Goal: Communication & Community: Answer question/provide support

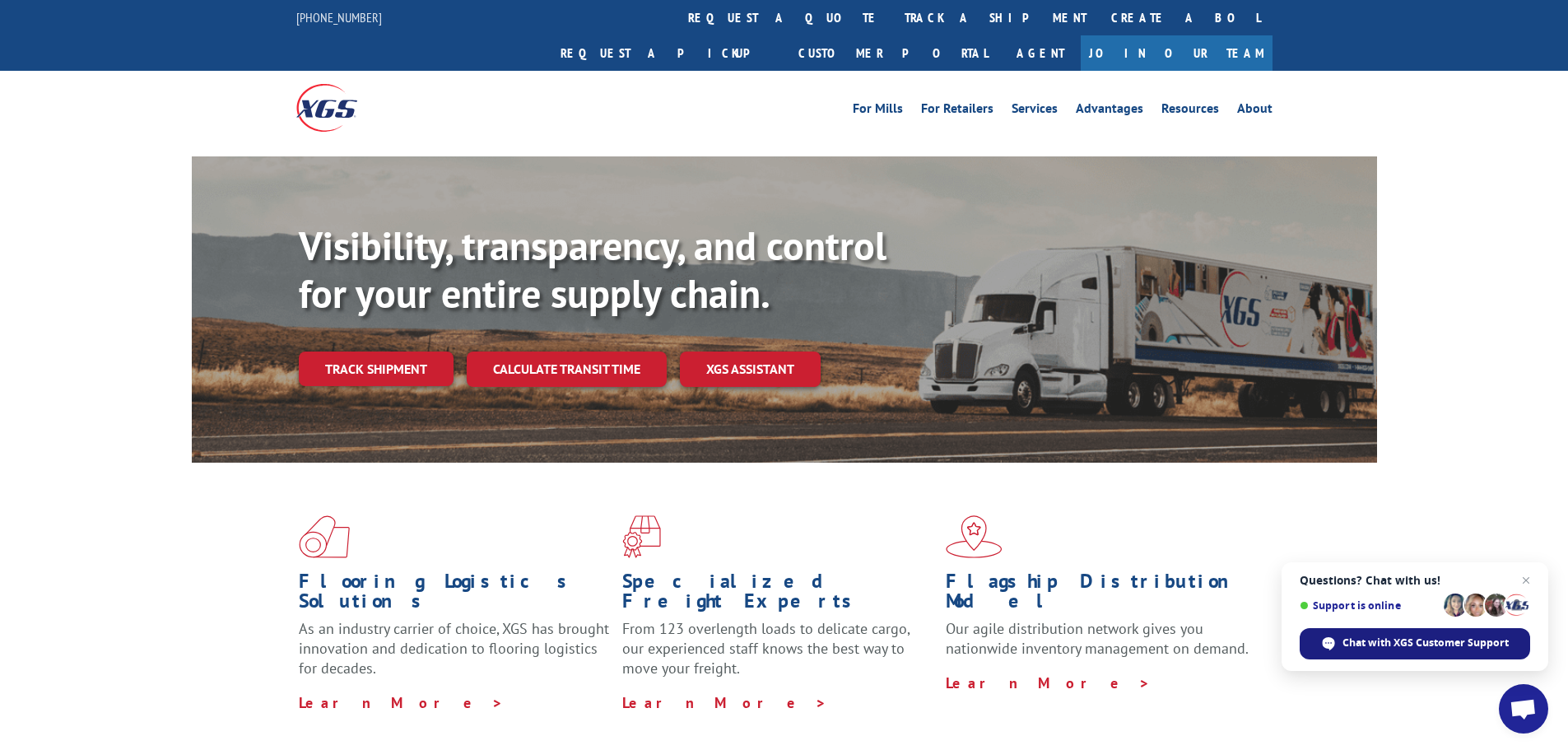
click at [1421, 642] on span "Chat with XGS Customer Support" at bounding box center [1426, 642] width 166 height 15
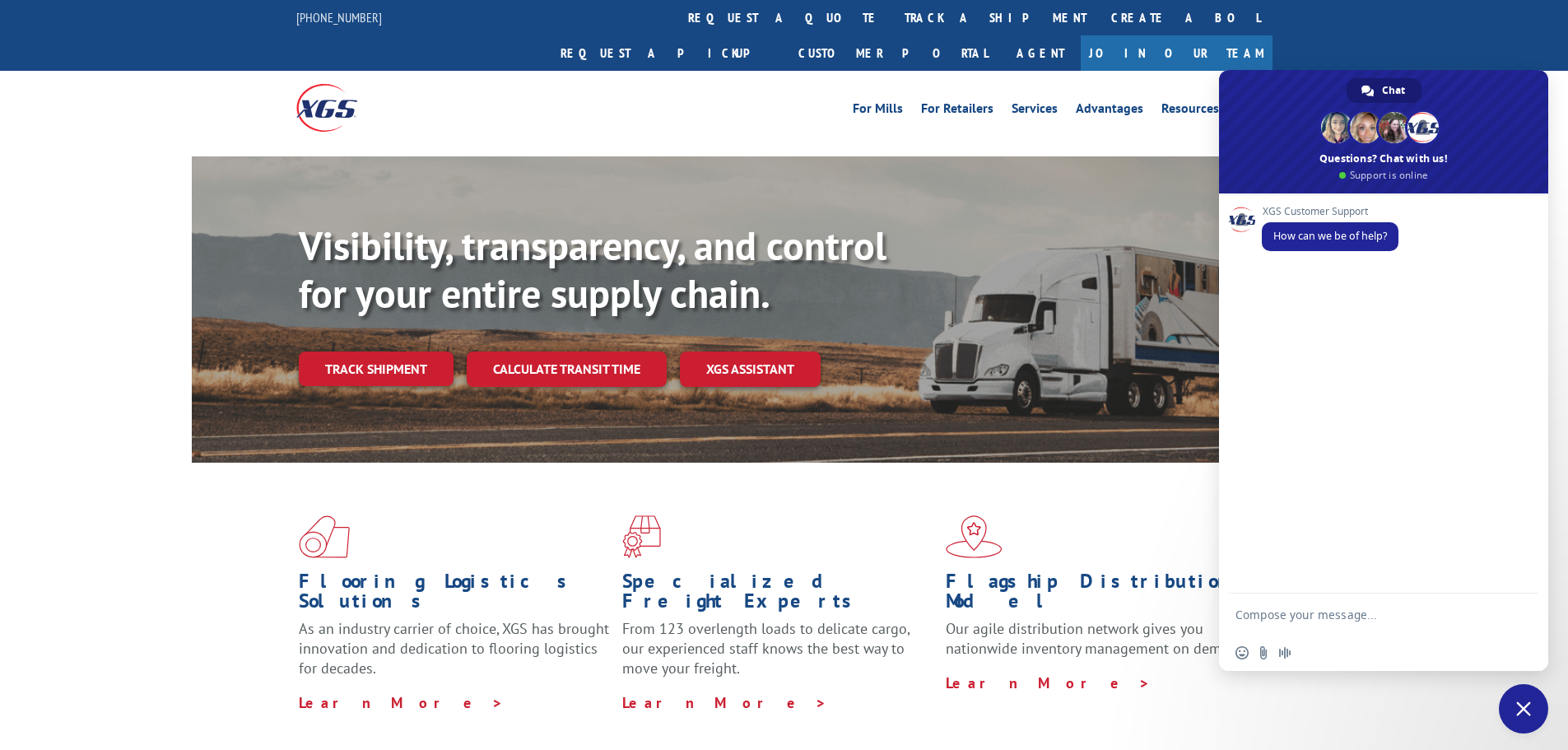
click at [1308, 614] on textarea "Compose your message..." at bounding box center [1368, 614] width 263 height 41
type textarea "hey im calling from home depot dot come and a cx wants to know where are his it…"
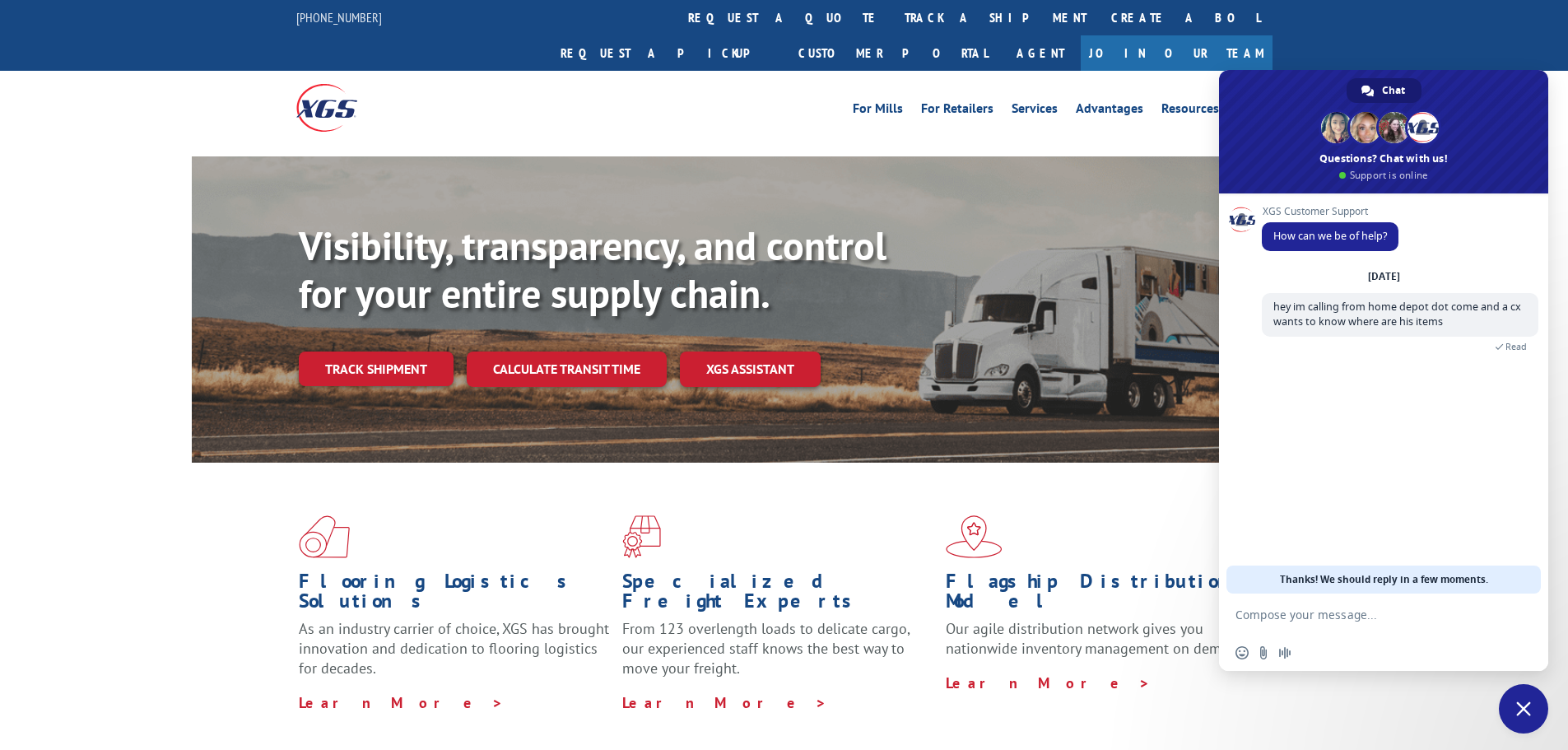
click at [1336, 580] on span "Thanks! We should reply in a few moments." at bounding box center [1385, 579] width 208 height 28
paste textarea "17001988"
type textarea "17001988"
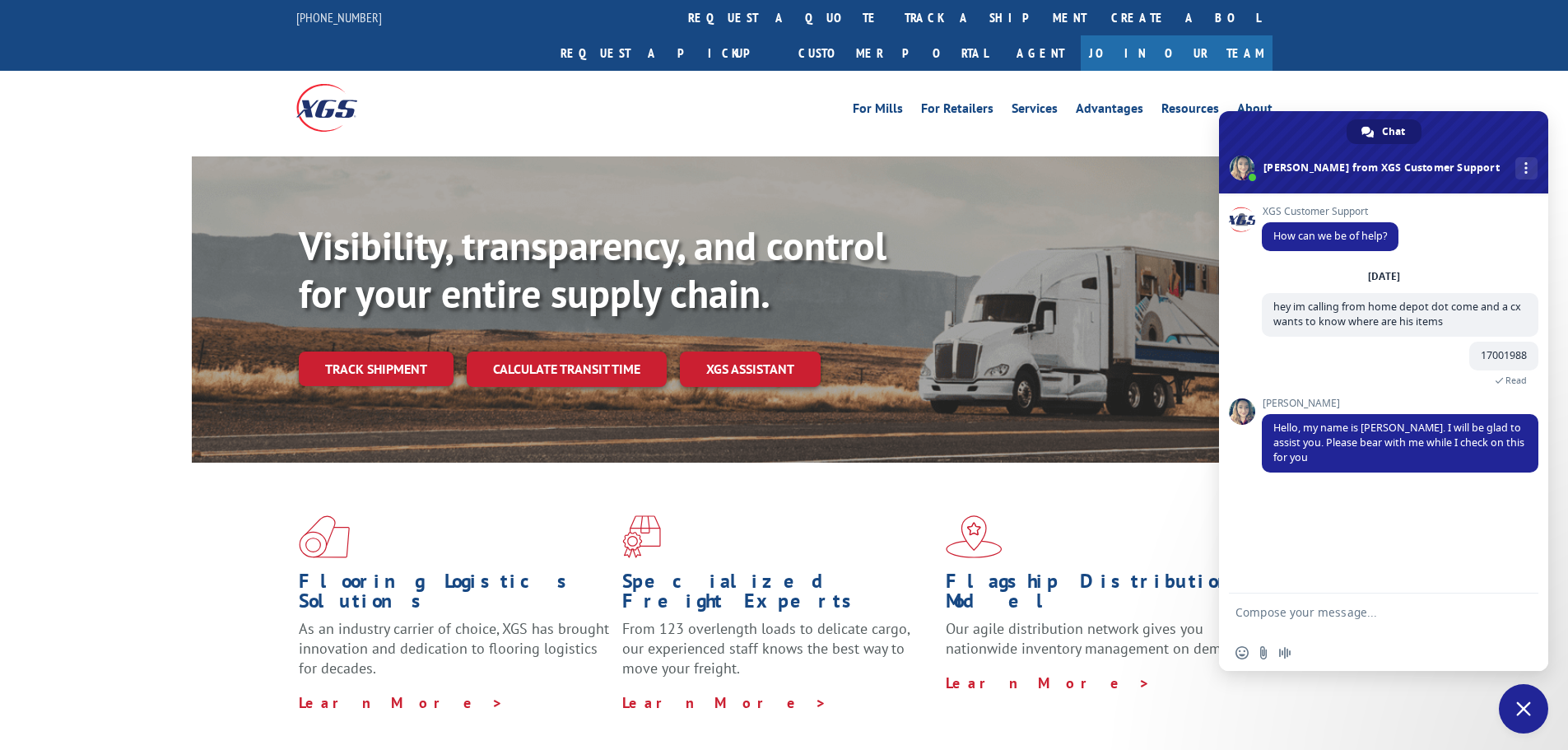
click at [1308, 614] on textarea "Compose your message..." at bounding box center [1368, 614] width 263 height 41
type textarea "hello [PERSON_NAME] need some help with this tracking number"
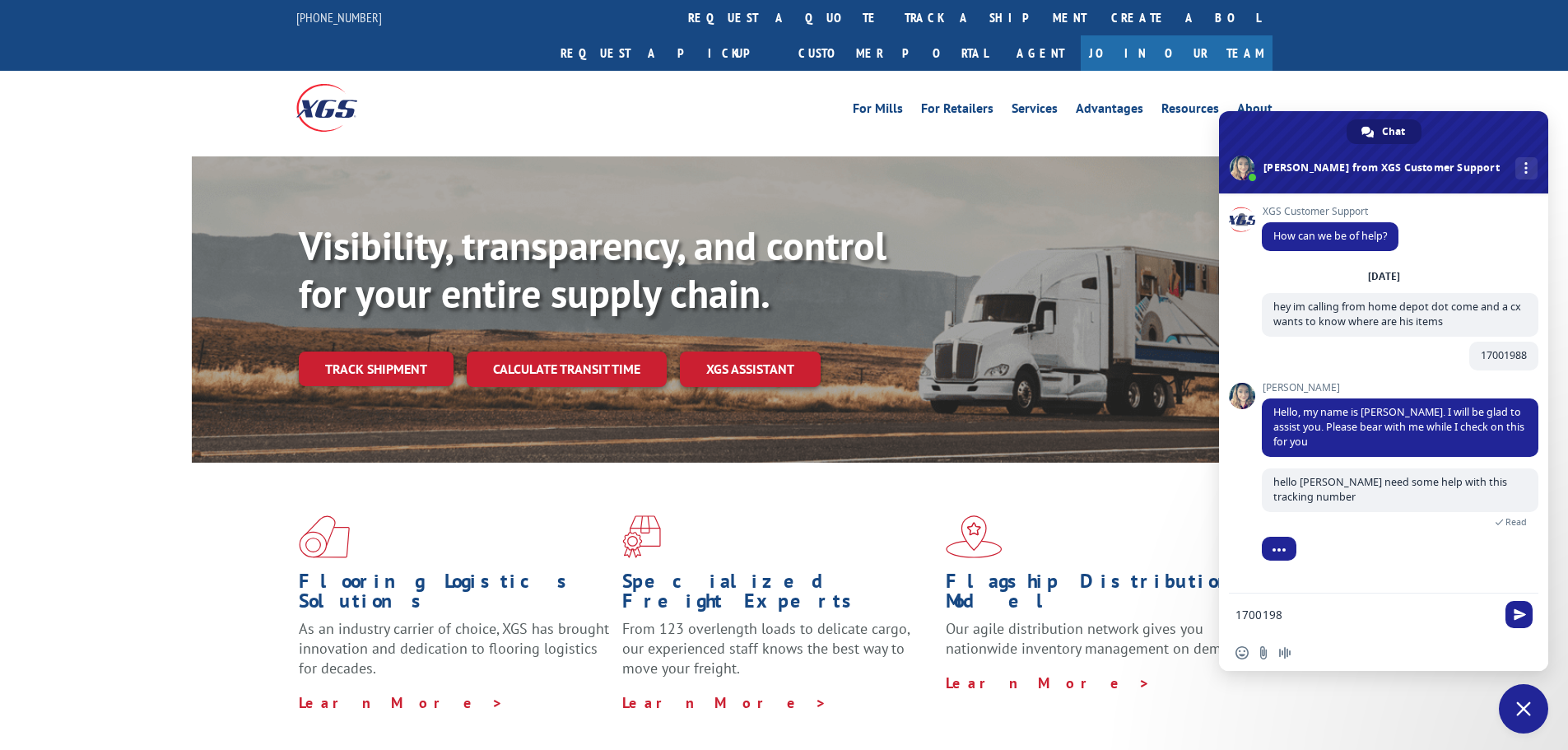
type textarea "17001988"
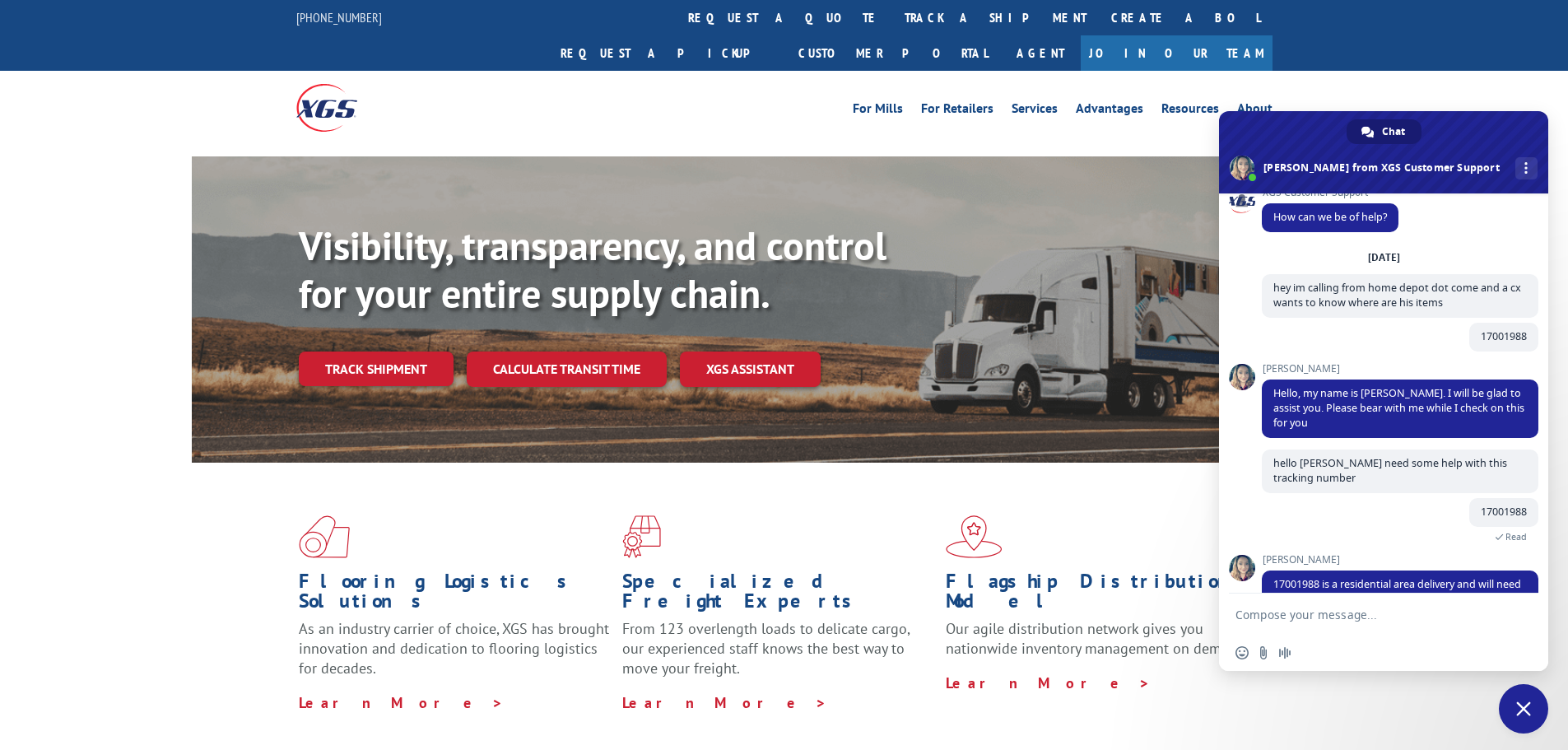
scroll to position [102, 0]
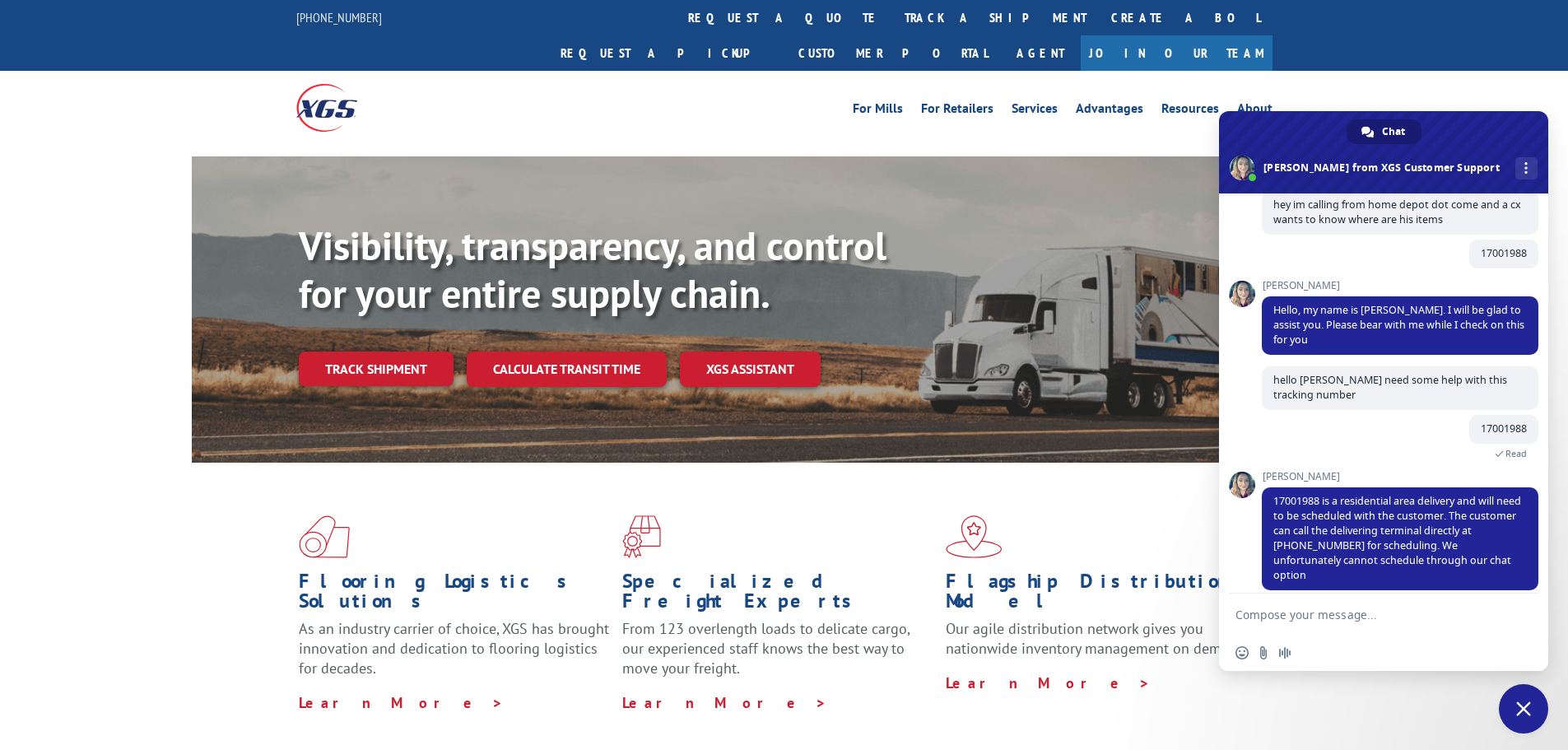
drag, startPoint x: 33, startPoint y: 564, endPoint x: 1293, endPoint y: 616, distance: 1261.1
click at [1293, 616] on textarea "Compose your message..." at bounding box center [1368, 614] width 263 height 41
type textarea "thanks for the help [PERSON_NAME]"
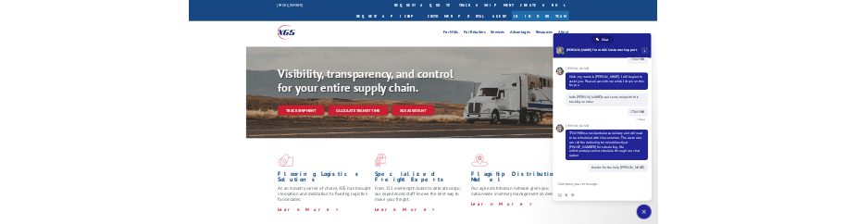
scroll to position [160, 0]
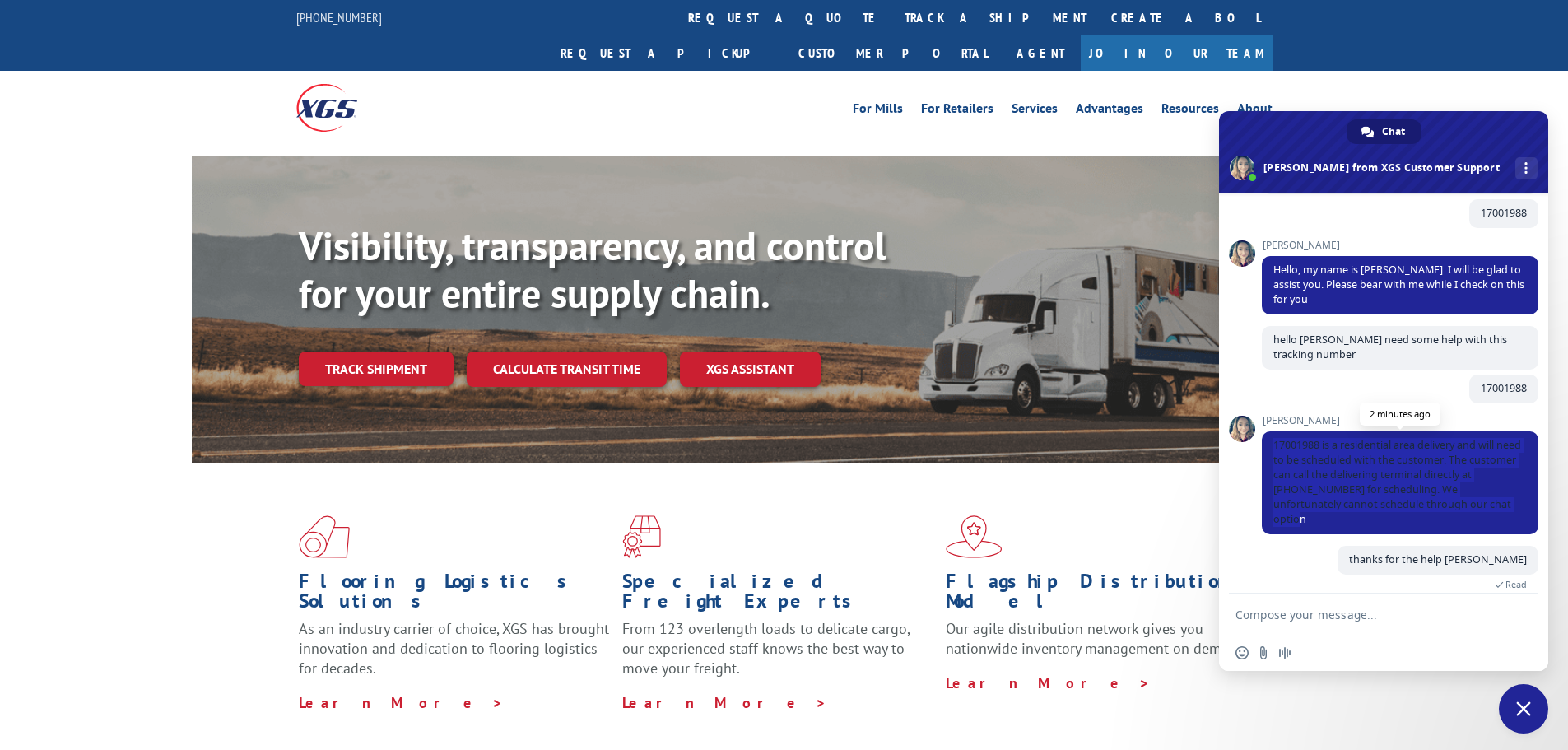
drag, startPoint x: 1511, startPoint y: 504, endPoint x: 1266, endPoint y: 438, distance: 253.7
click at [1271, 438] on span "17001988 is a residential area delivery and will need to be scheduled with the …" at bounding box center [1400, 483] width 277 height 103
copy span "17001988 is a residential area delivery and will need to be scheduled with the …"
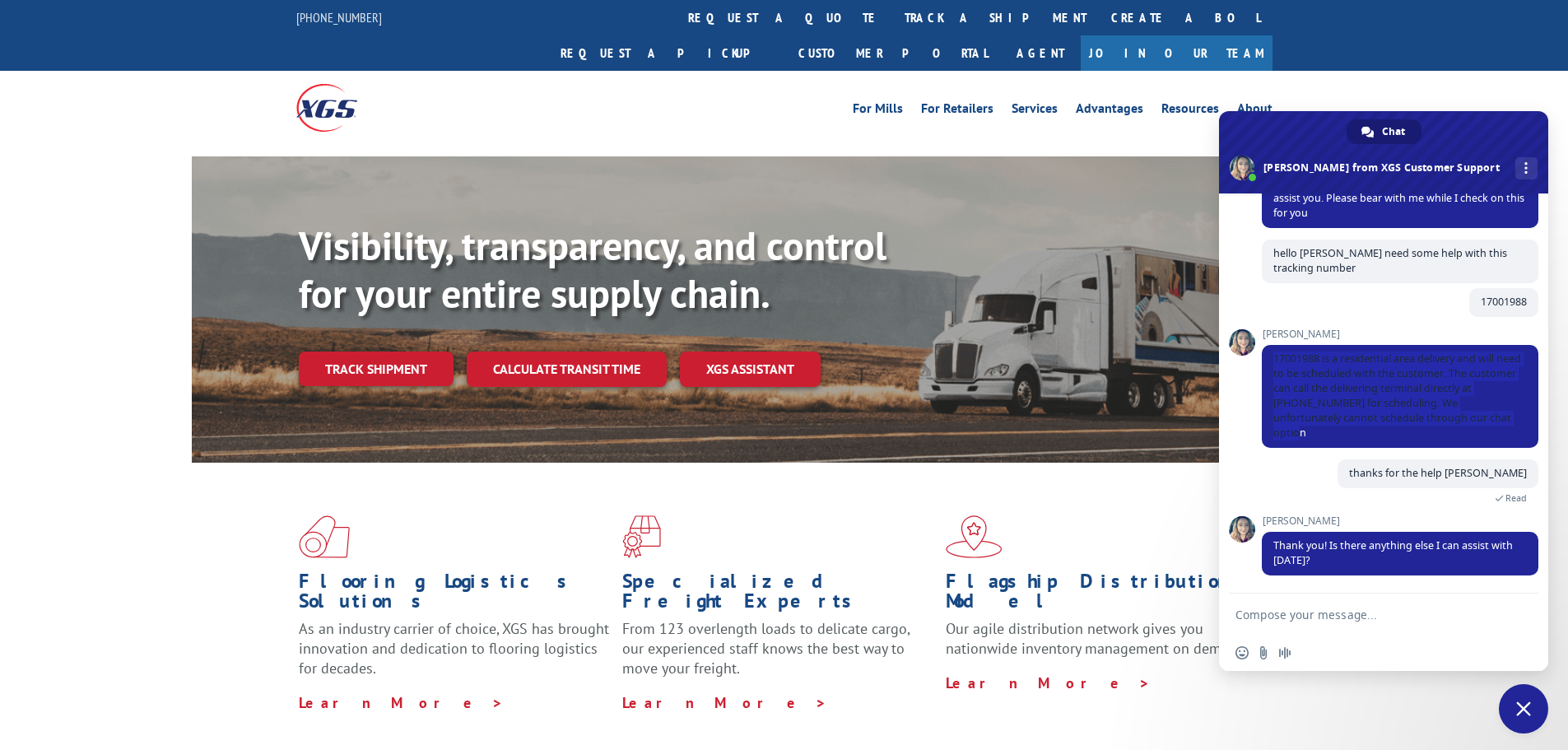
scroll to position [214, 0]
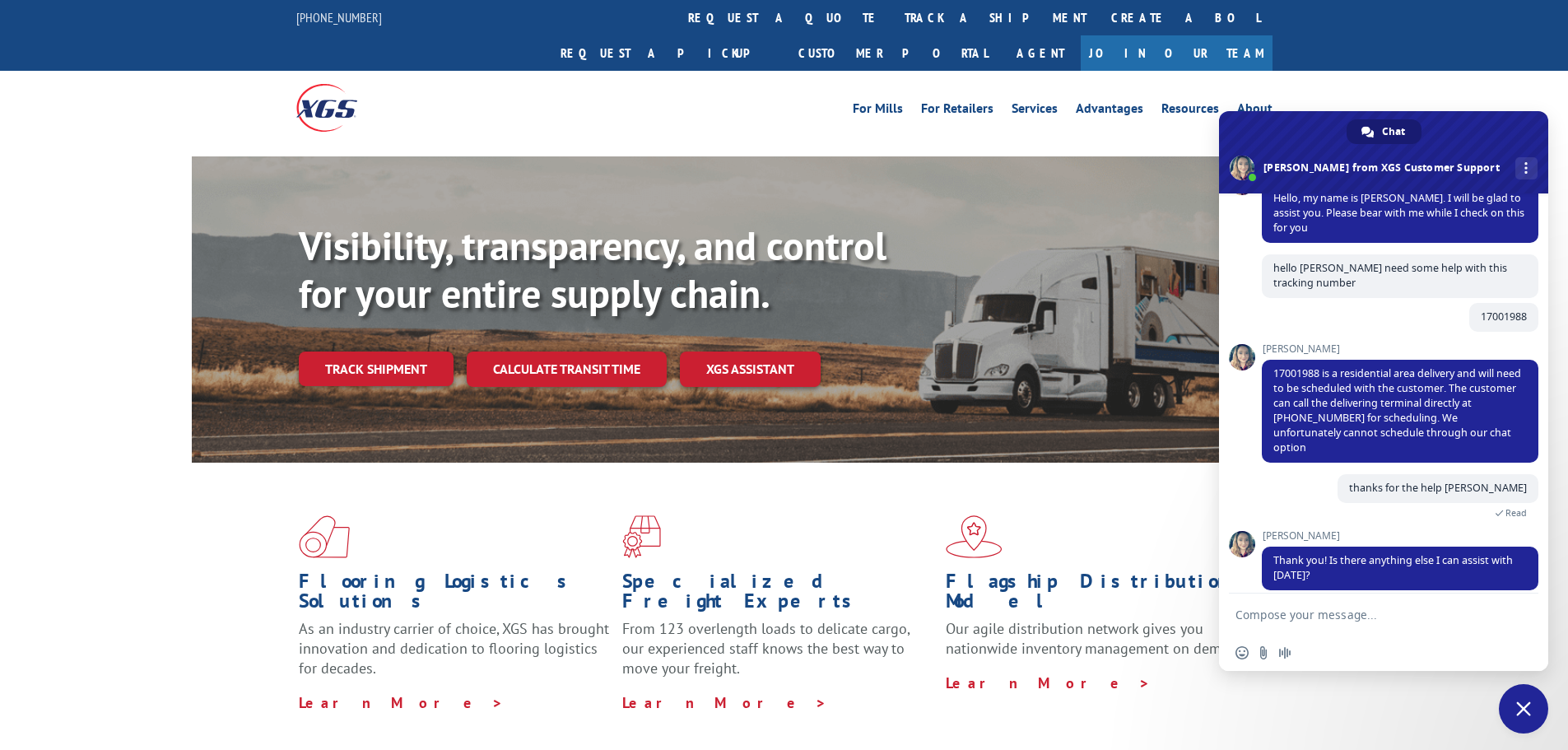
click at [1358, 608] on textarea "Compose your message..." at bounding box center [1370, 614] width 270 height 41
type textarea "no thanks"
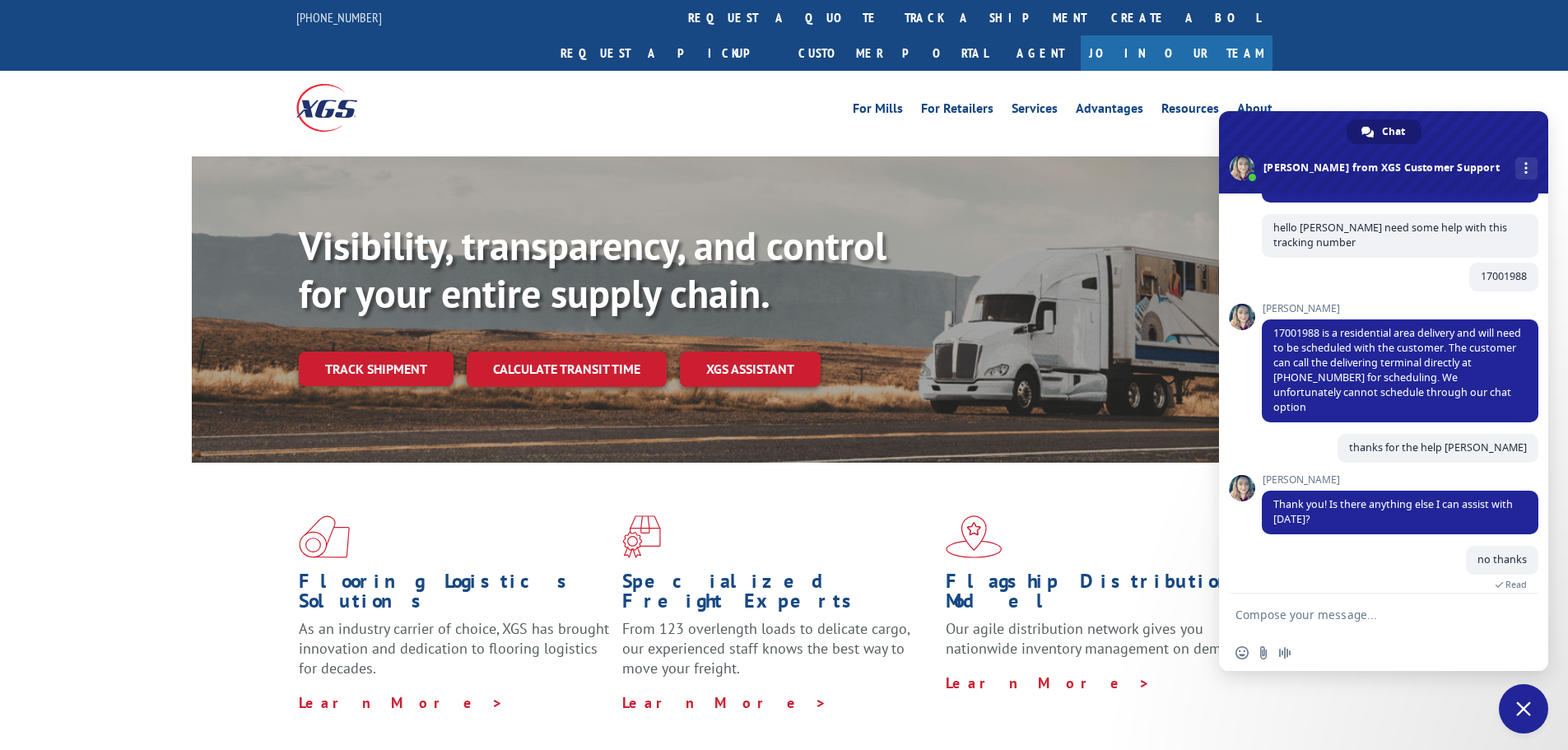
scroll to position [370, 0]
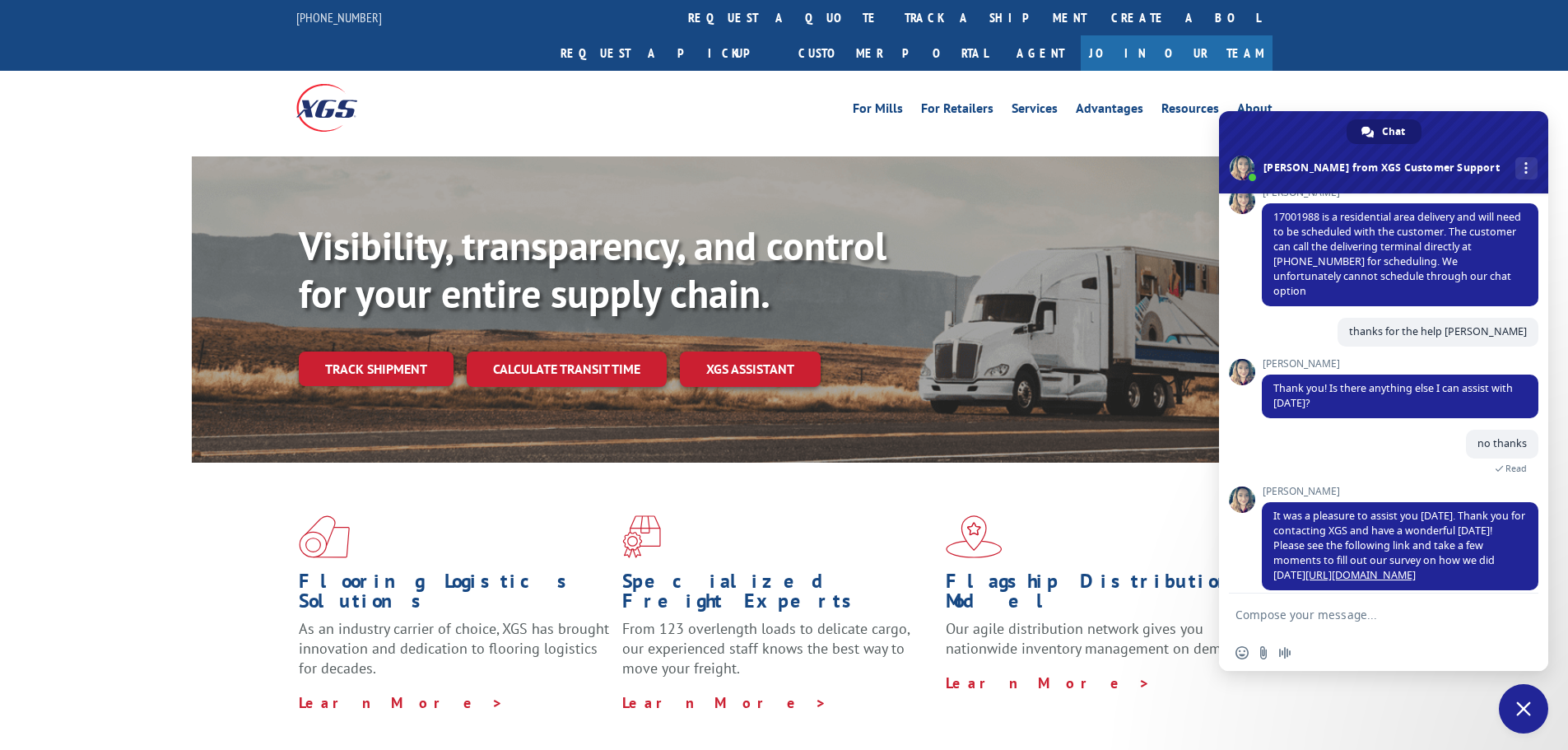
click at [1350, 603] on textarea "Compose your message..." at bounding box center [1370, 614] width 270 height 41
type textarea "i will"
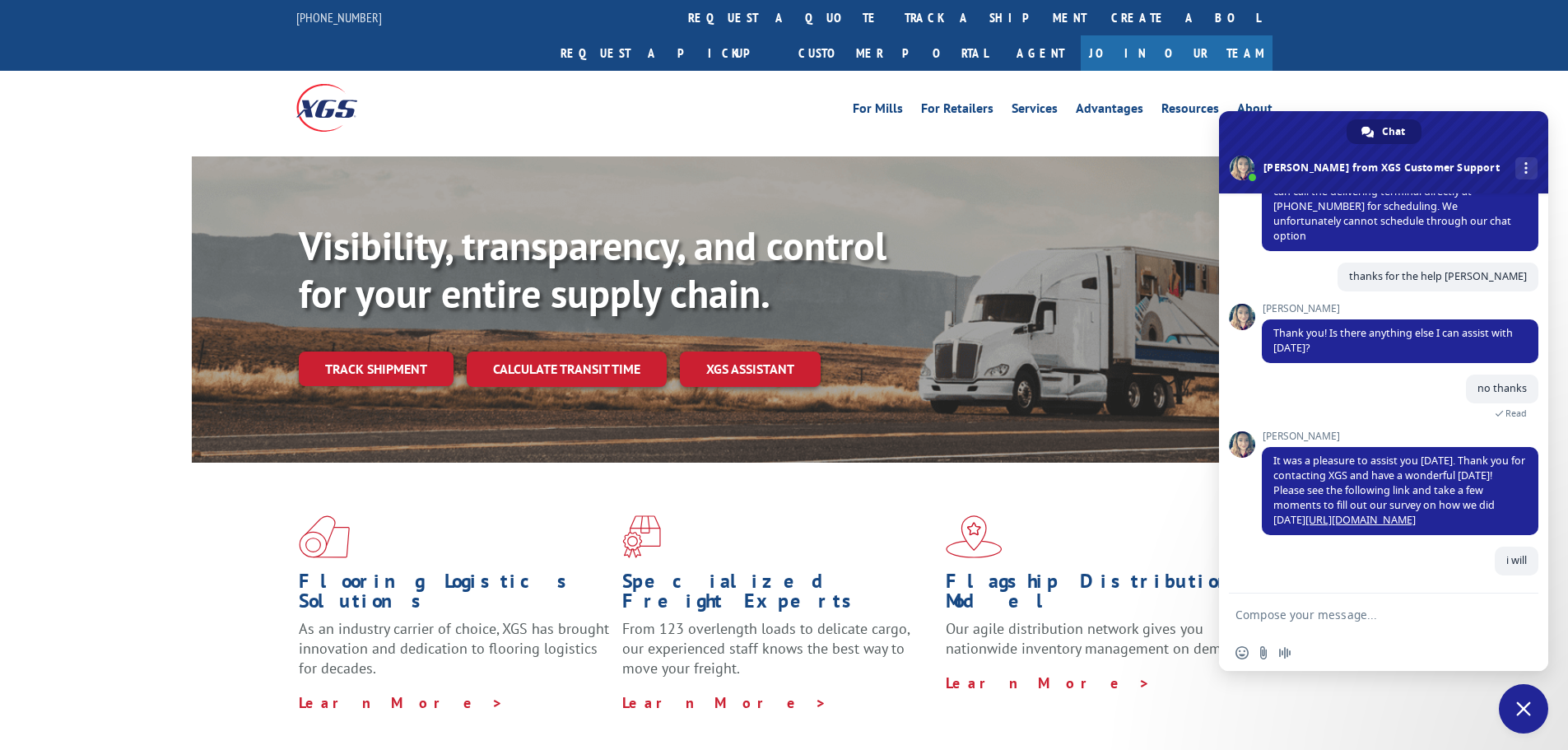
scroll to position [411, 0]
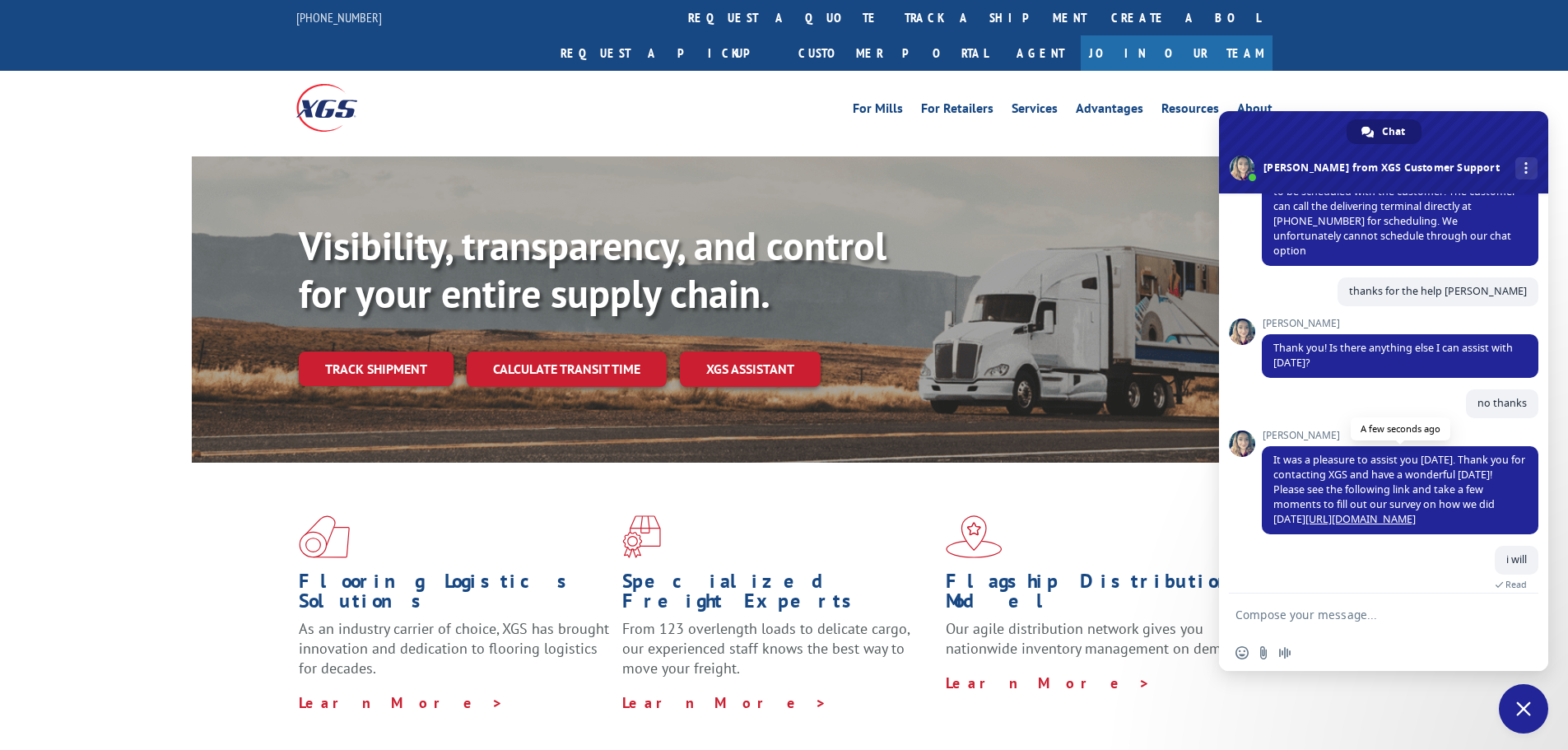
click at [1351, 512] on link "[URL][DOMAIN_NAME]" at bounding box center [1361, 519] width 110 height 14
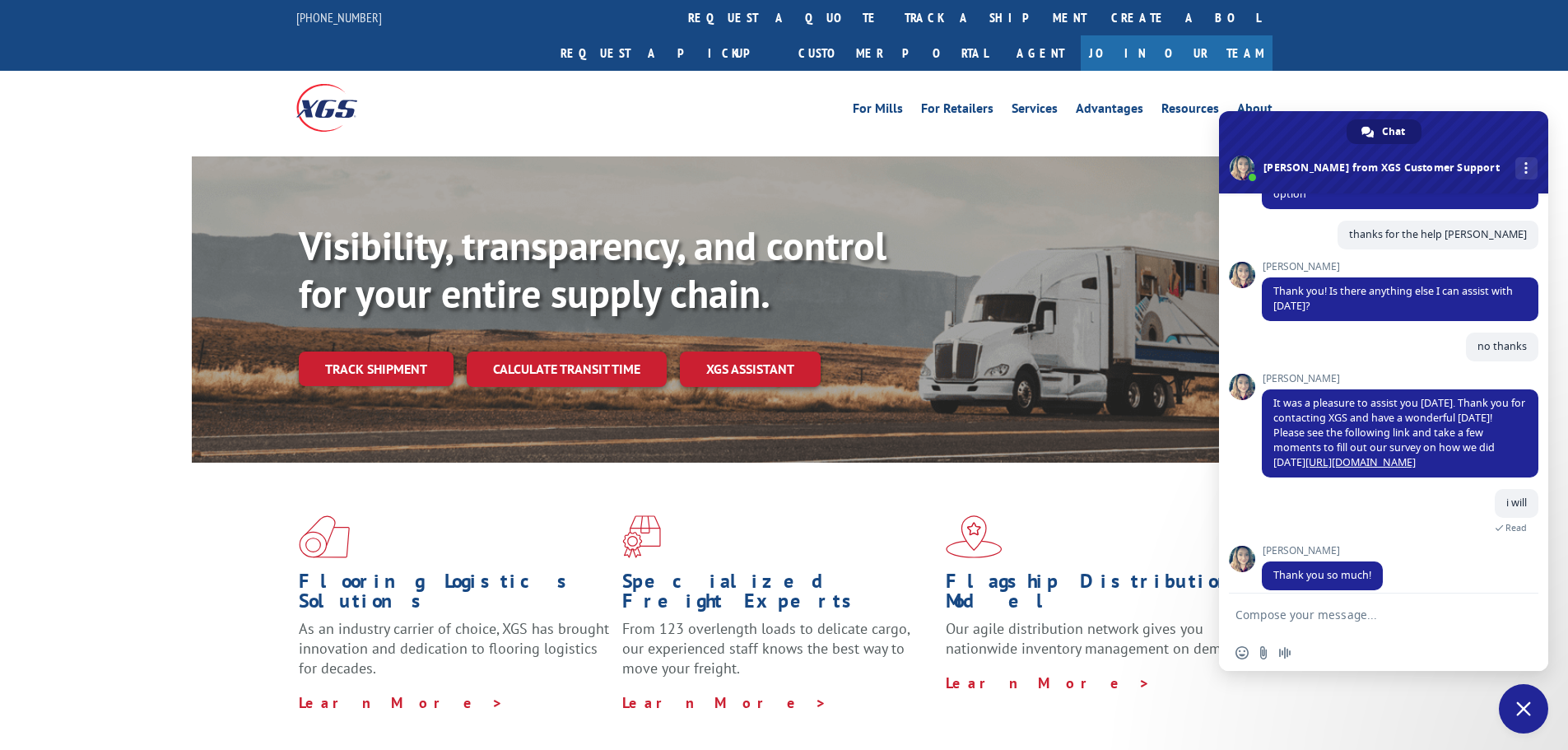
click at [1291, 605] on textarea "Compose your message..." at bounding box center [1370, 614] width 270 height 41
type textarea "thank you"
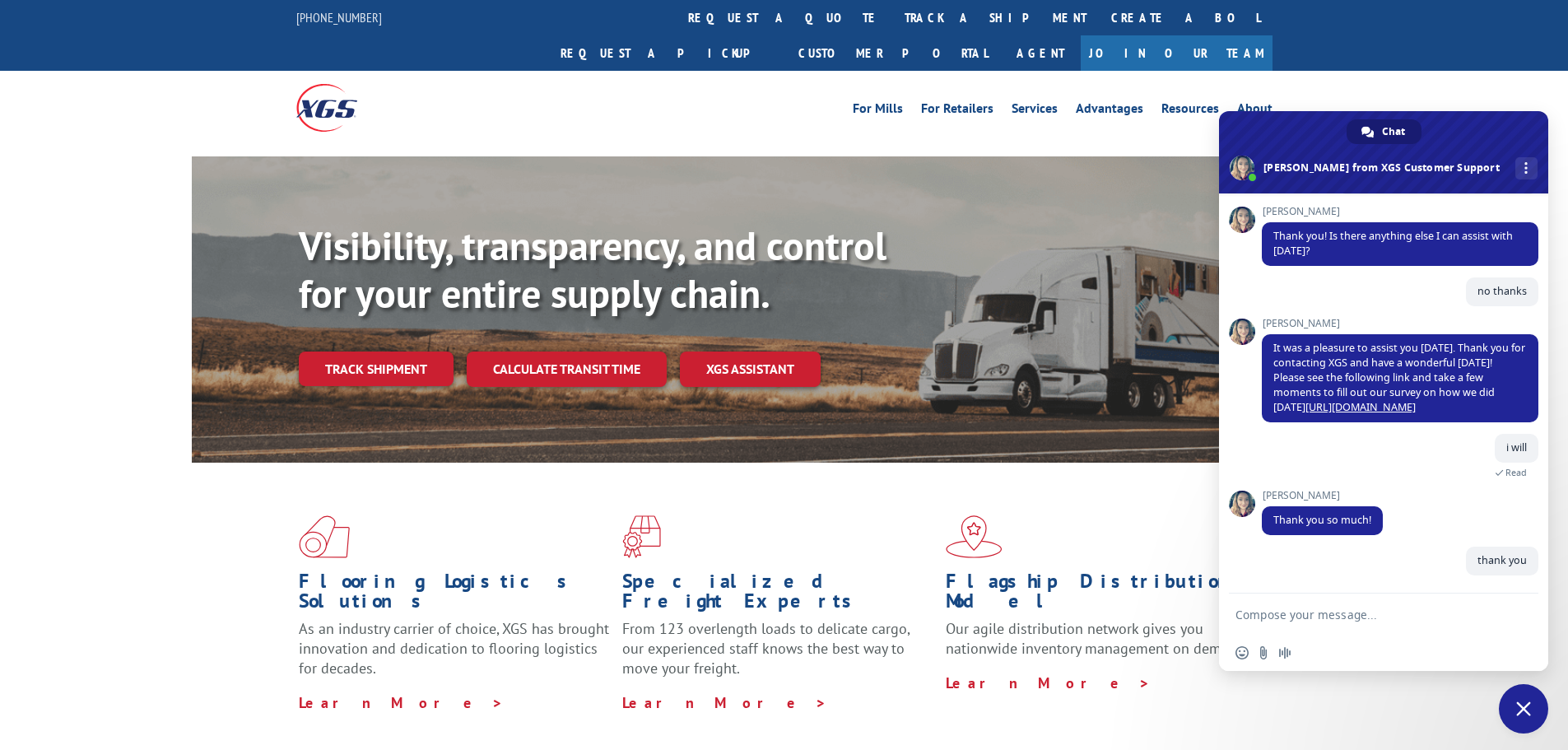
scroll to position [508, 0]
